Goal: Task Accomplishment & Management: Manage account settings

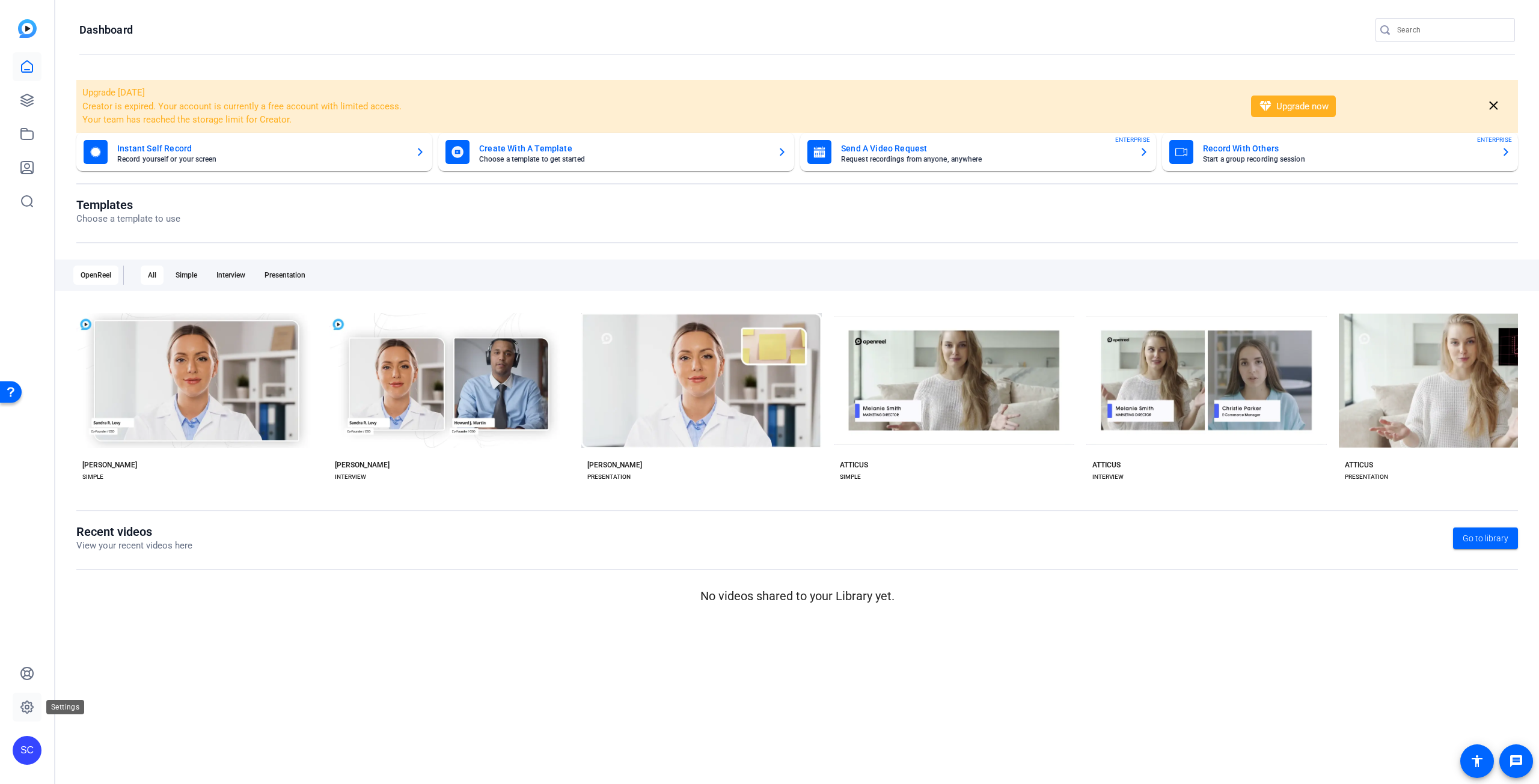
click at [30, 704] on icon at bounding box center [27, 707] width 15 height 15
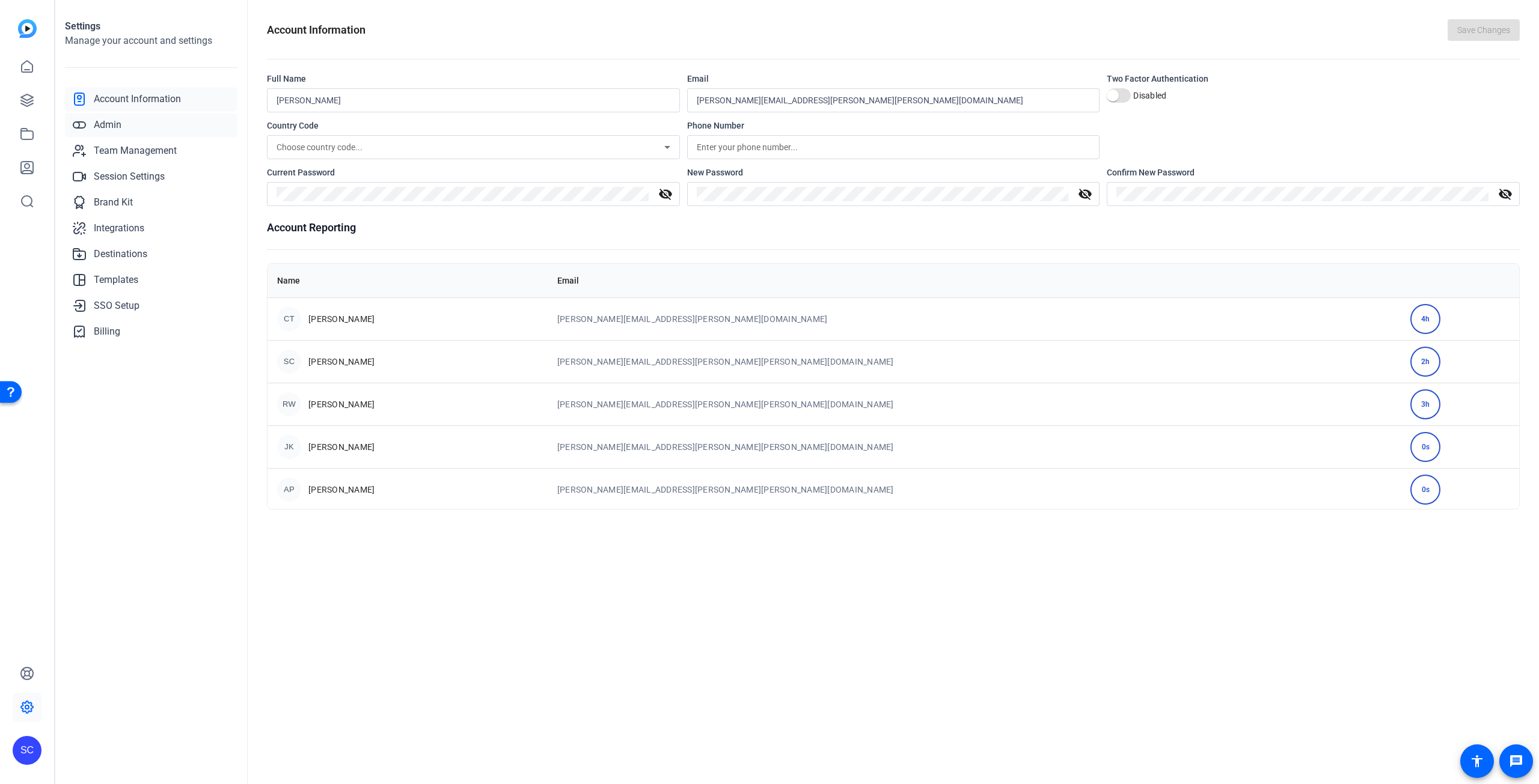
click at [116, 128] on span "Admin" at bounding box center [107, 125] width 28 height 15
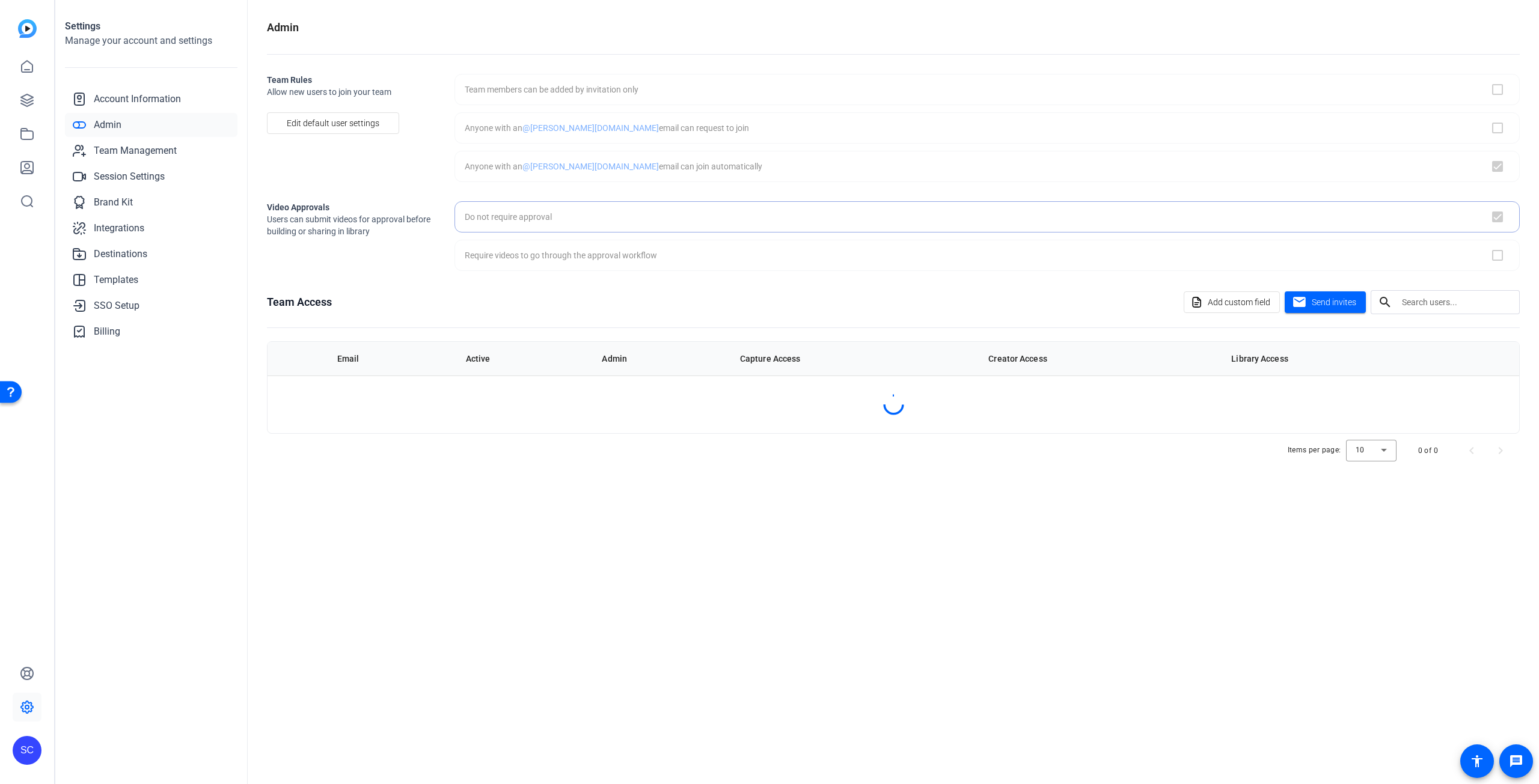
checkbox input "true"
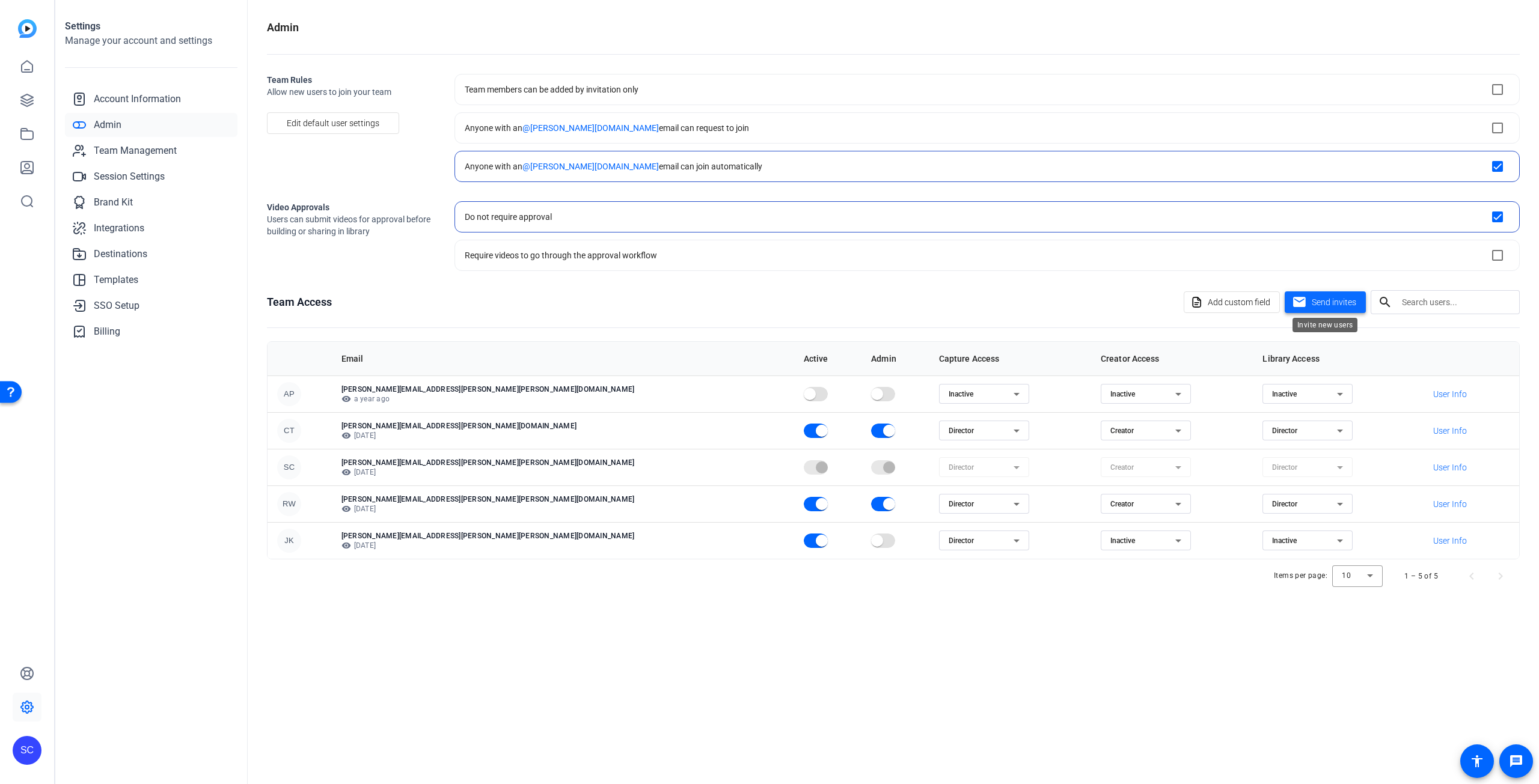
click at [1303, 302] on mat-icon "mail" at bounding box center [1300, 302] width 15 height 15
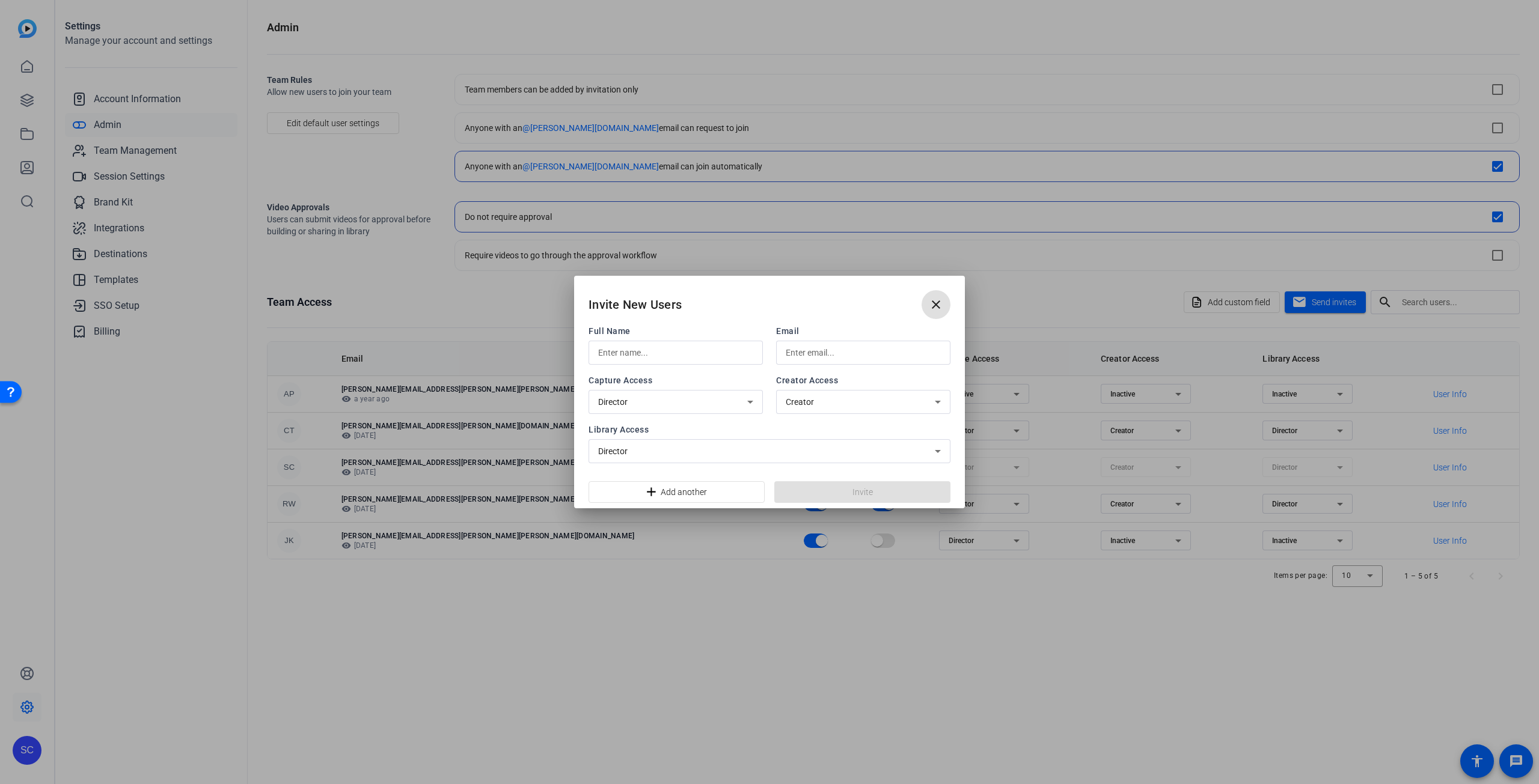
click at [684, 356] on input "text" at bounding box center [676, 352] width 155 height 15
type input "[PERSON_NAME]"
click at [696, 353] on input "[PERSON_NAME]" at bounding box center [676, 352] width 155 height 15
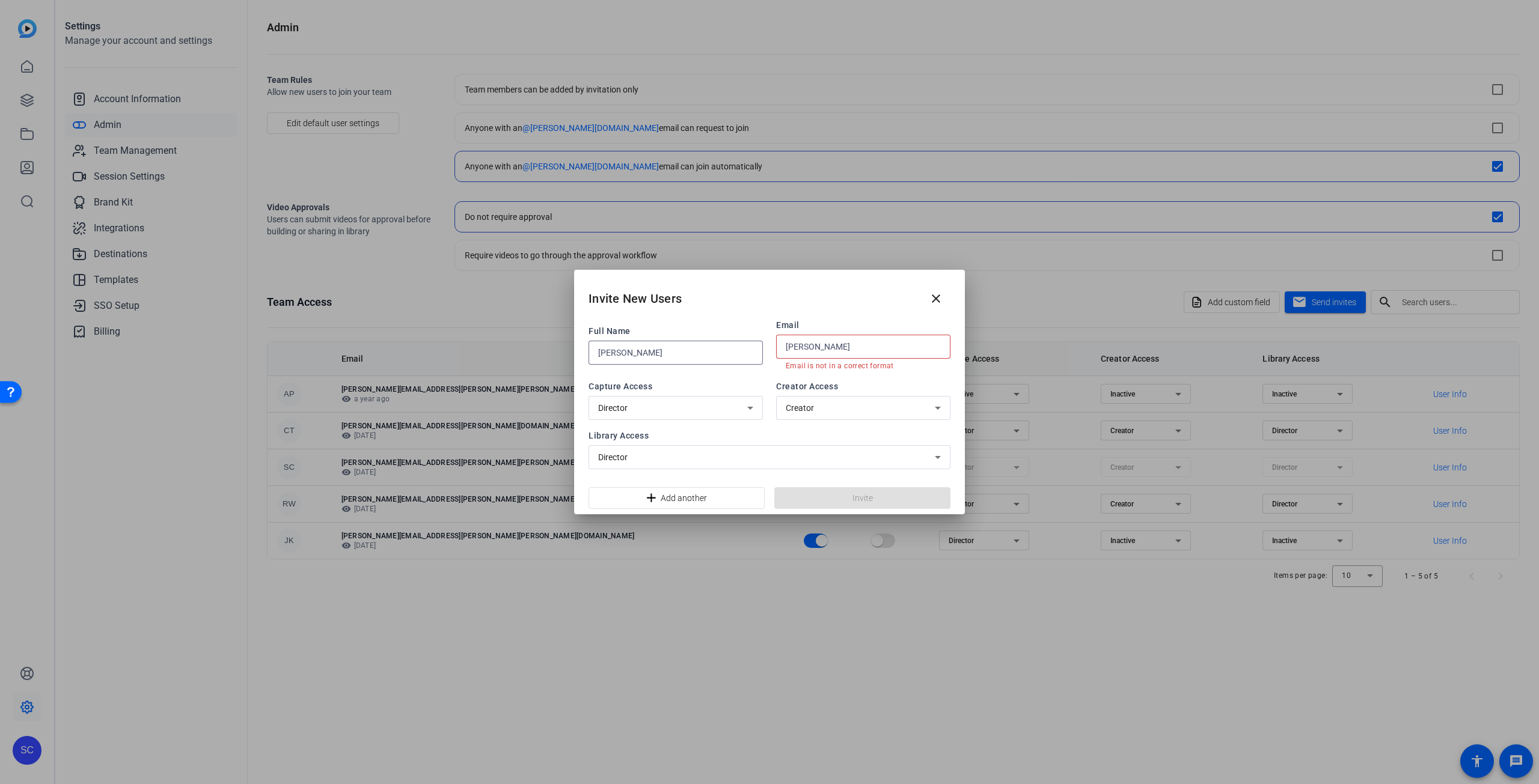
type input "[PERSON_NAME]"
drag, startPoint x: 846, startPoint y: 346, endPoint x: 750, endPoint y: 342, distance: 96.1
click at [750, 342] on div "Full Name [PERSON_NAME] Email [PERSON_NAME] Email is not in a correct format" at bounding box center [769, 345] width 362 height 52
drag, startPoint x: 823, startPoint y: 285, endPoint x: 1148, endPoint y: 467, distance: 372.5
click at [1148, 467] on div "Invite New Users close Full Name [PERSON_NAME] Email Email is required Capture …" at bounding box center [769, 392] width 1539 height 784
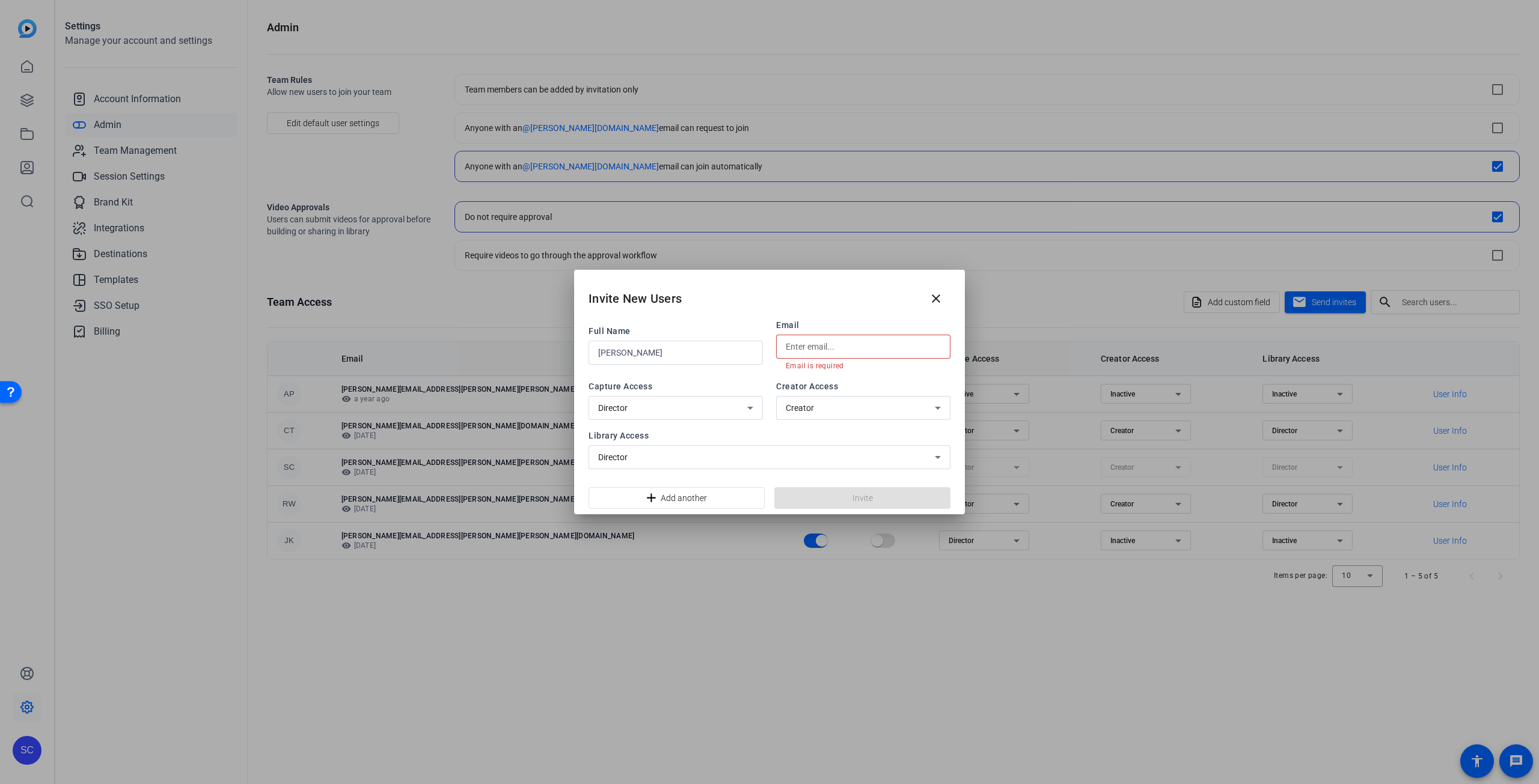
click at [845, 344] on input "text" at bounding box center [863, 347] width 155 height 15
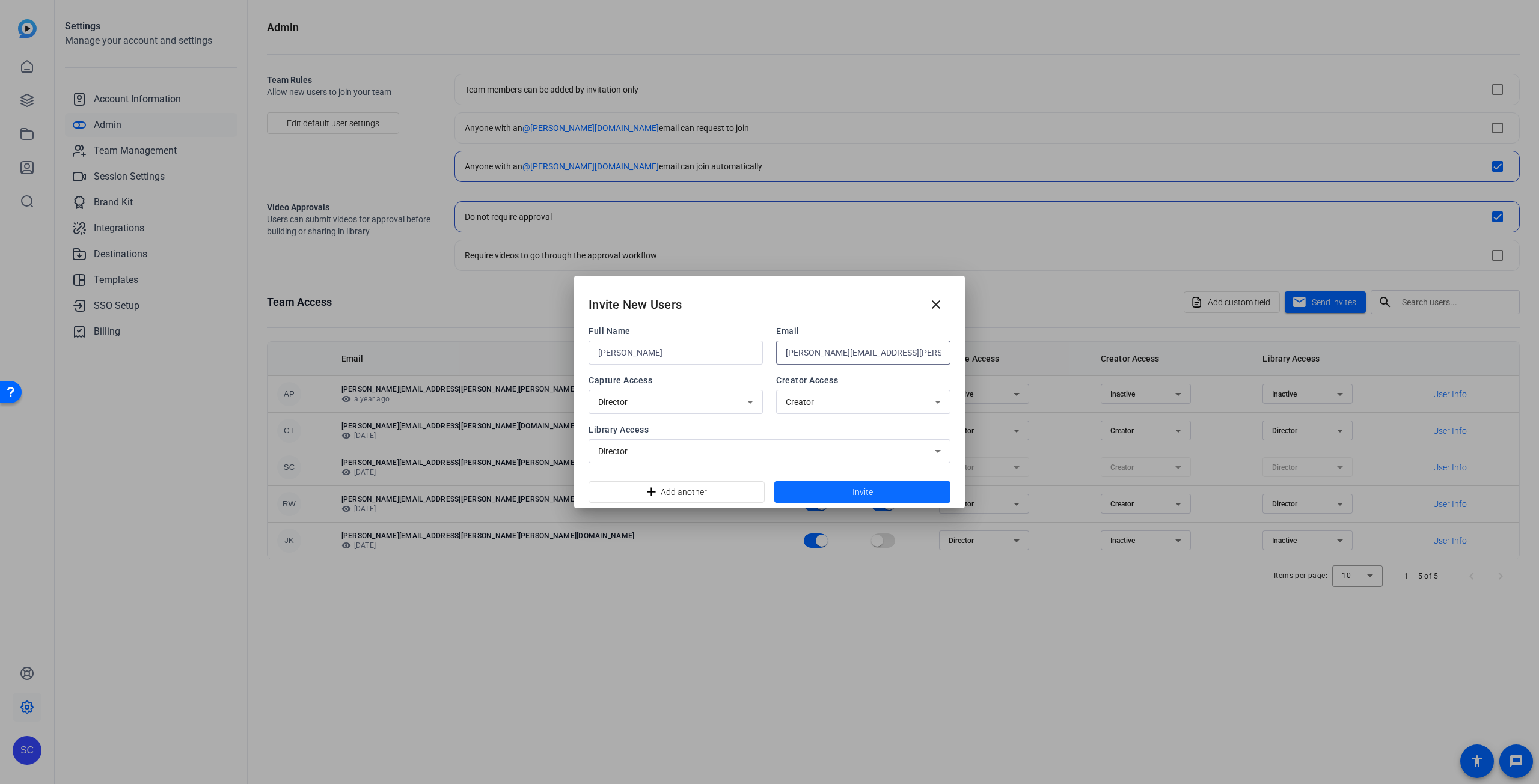
type input "[PERSON_NAME][EMAIL_ADDRESS][PERSON_NAME][PERSON_NAME][DOMAIN_NAME]"
click at [893, 491] on span at bounding box center [862, 492] width 176 height 29
click at [841, 396] on div "Creator" at bounding box center [860, 401] width 149 height 15
click at [818, 427] on mat-option "Creator" at bounding box center [863, 428] width 174 height 19
click at [877, 493] on span at bounding box center [862, 492] width 176 height 29
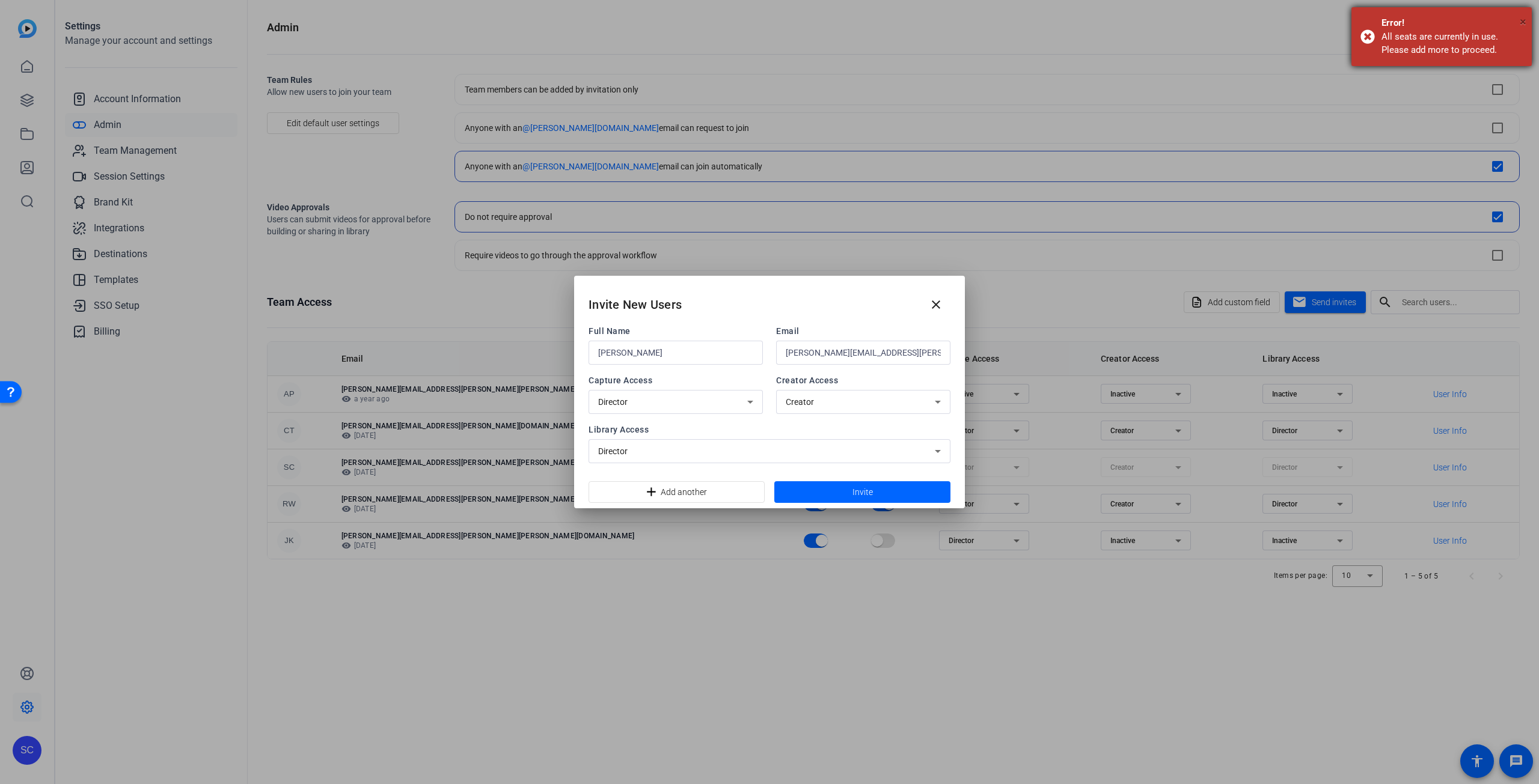
click at [1524, 23] on span "×" at bounding box center [1523, 21] width 6 height 15
click at [941, 401] on icon at bounding box center [937, 401] width 15 height 15
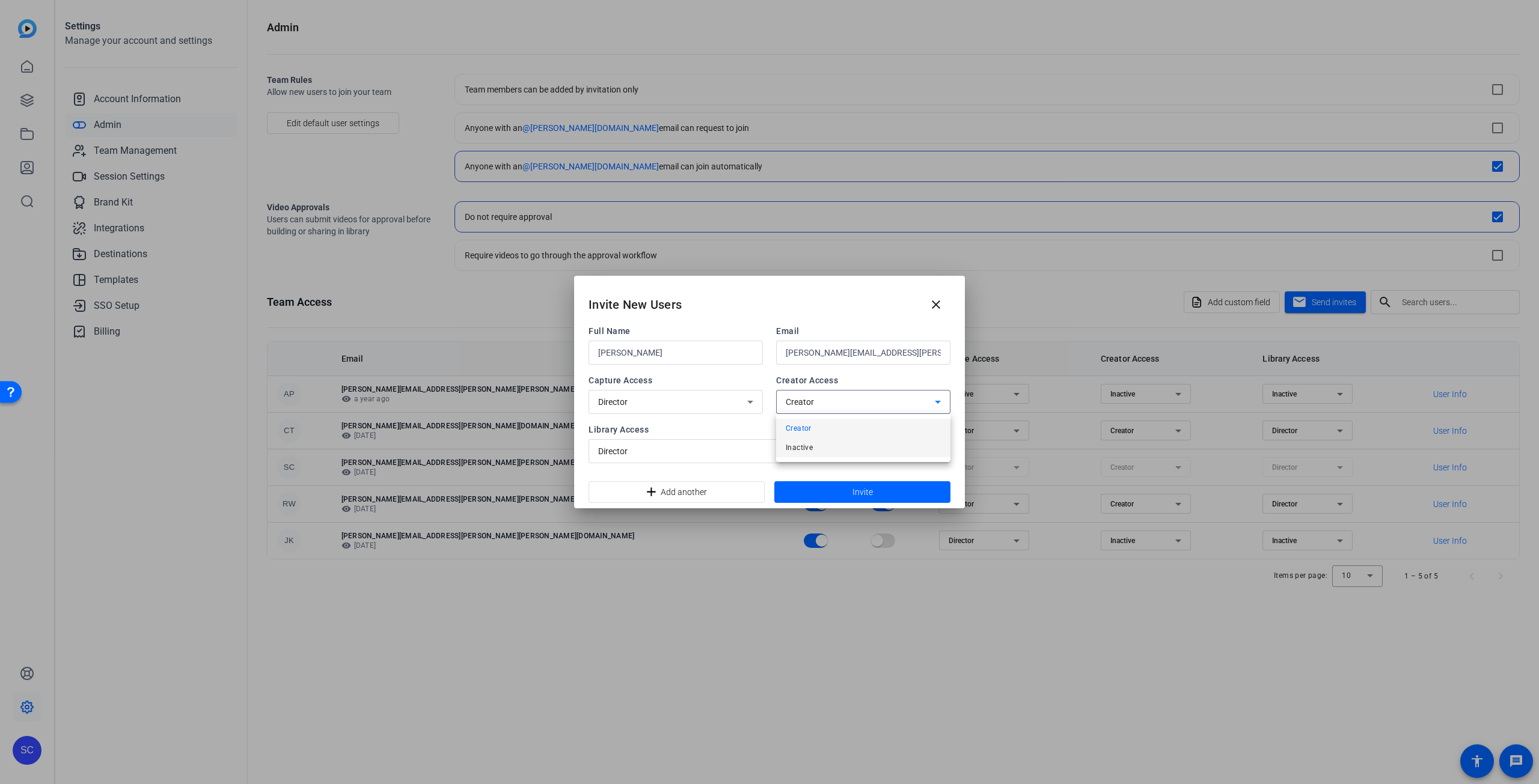
click at [814, 446] on mat-option "Inactive" at bounding box center [863, 448] width 174 height 19
click at [841, 491] on span at bounding box center [862, 492] width 176 height 29
click at [717, 451] on div "Director" at bounding box center [766, 451] width 337 height 15
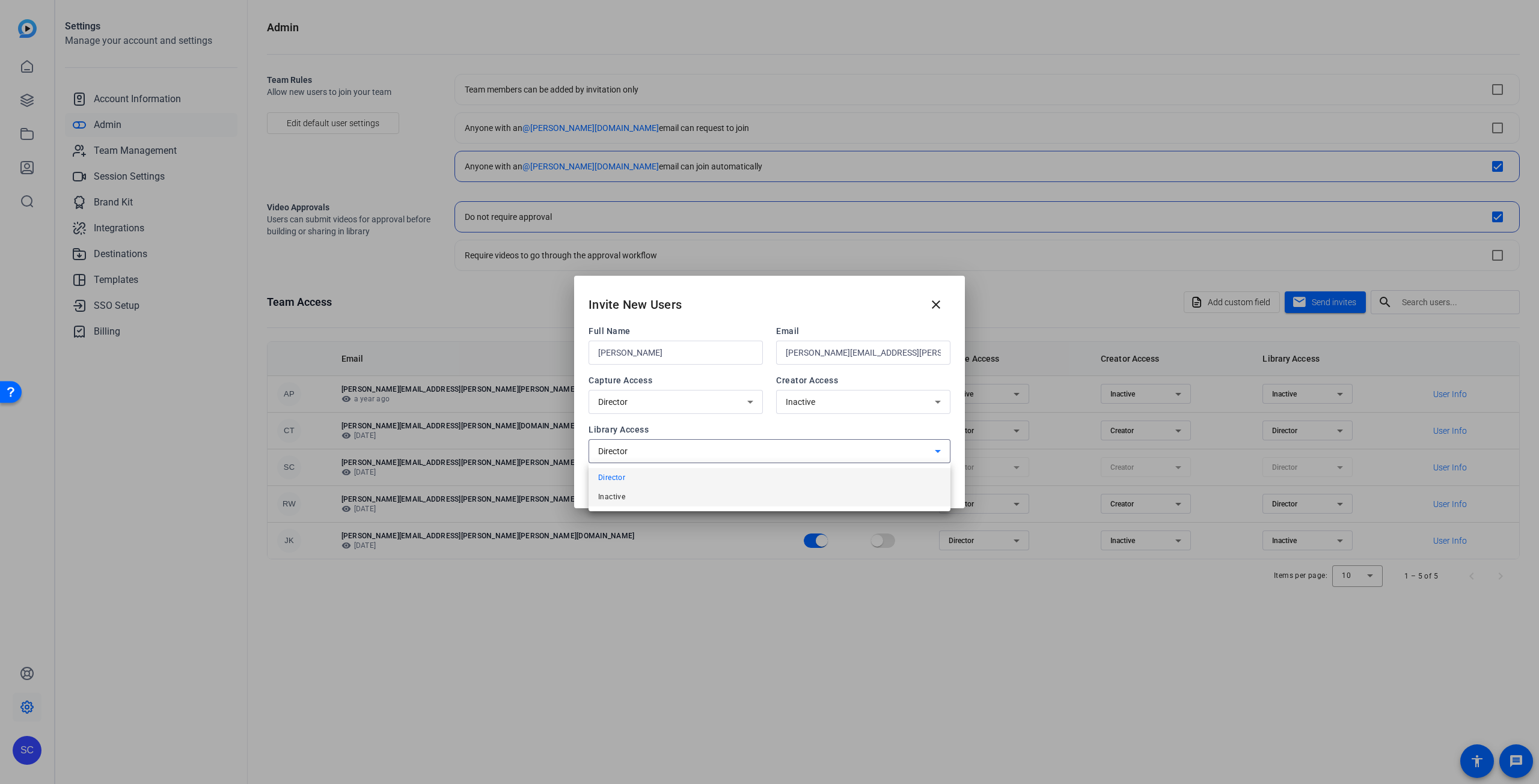
click at [667, 493] on mat-option "Inactive" at bounding box center [769, 497] width 362 height 19
click at [869, 489] on span "Invite" at bounding box center [863, 492] width 20 height 13
